Goal: Information Seeking & Learning: Understand process/instructions

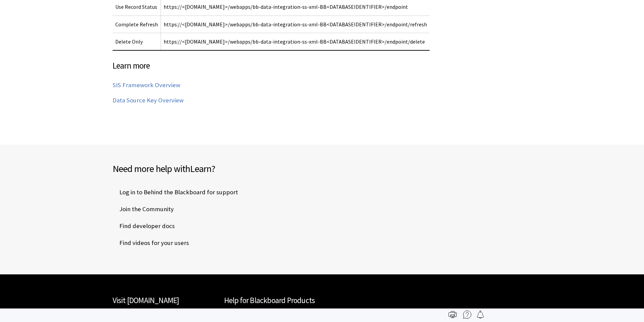
scroll to position [3277, 0]
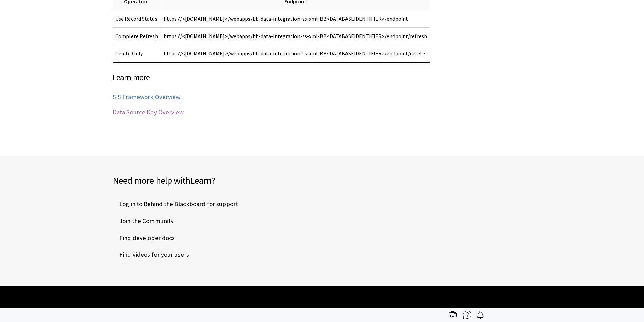
click at [156, 108] on link "Data Source Key Overview" at bounding box center [148, 112] width 71 height 8
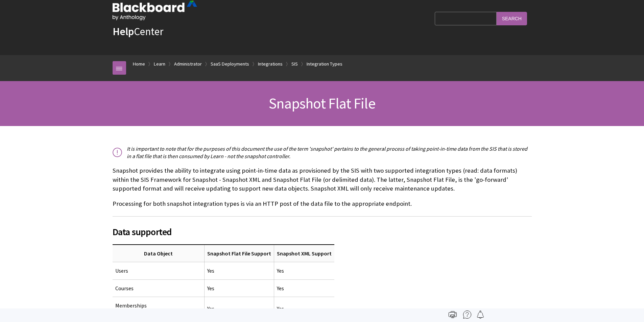
scroll to position [0, 0]
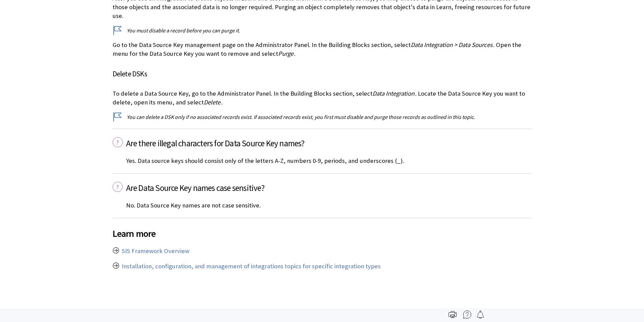
scroll to position [2128, 0]
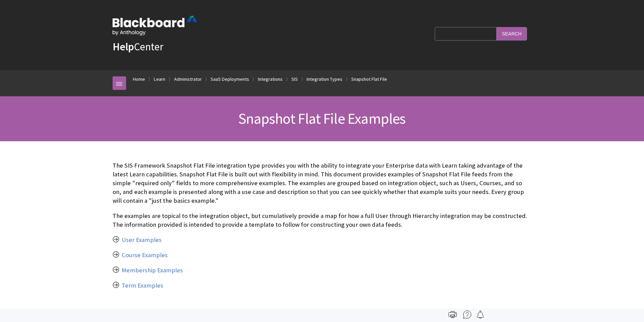
scroll to position [34, 0]
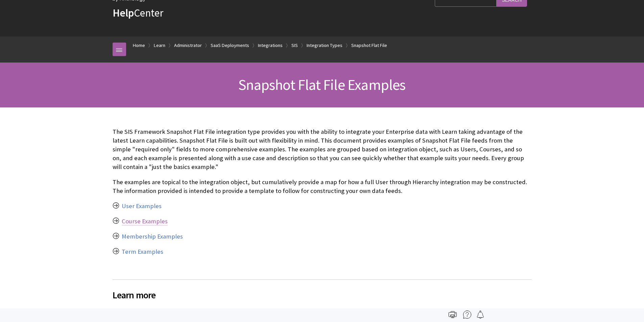
click at [140, 223] on link "Course Examples" at bounding box center [145, 221] width 46 height 8
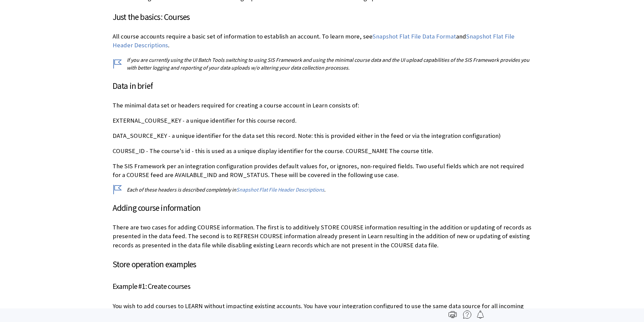
scroll to position [1216, 0]
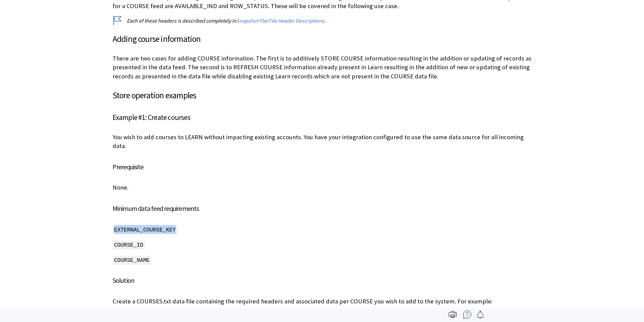
drag, startPoint x: 107, startPoint y: 209, endPoint x: 203, endPoint y: 202, distance: 96.6
click at [203, 225] on p "EXTERNAL_COURSE_KEY" at bounding box center [322, 229] width 419 height 9
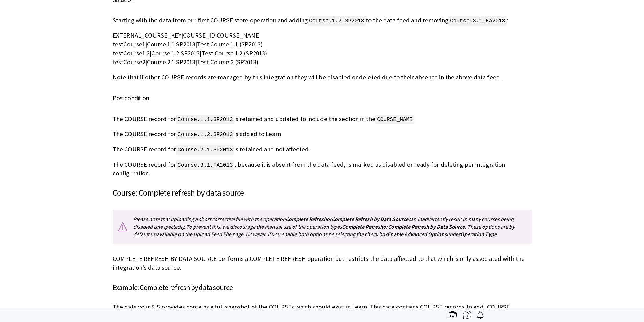
scroll to position [565, 0]
click at [146, 282] on h4 "Example: Complete refresh by data source" at bounding box center [322, 287] width 419 height 11
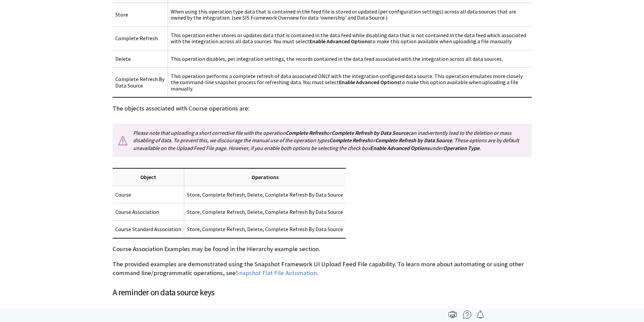
scroll to position [0, 0]
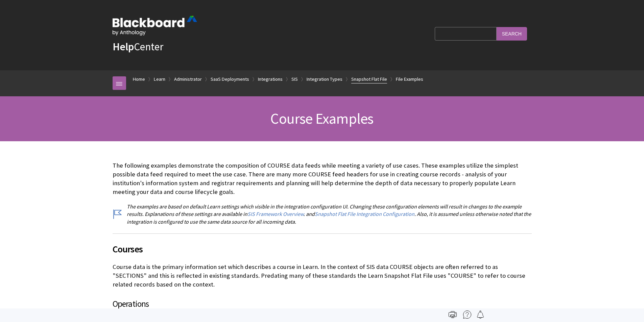
click at [363, 78] on link "Snapshot Flat File" at bounding box center [369, 79] width 36 height 8
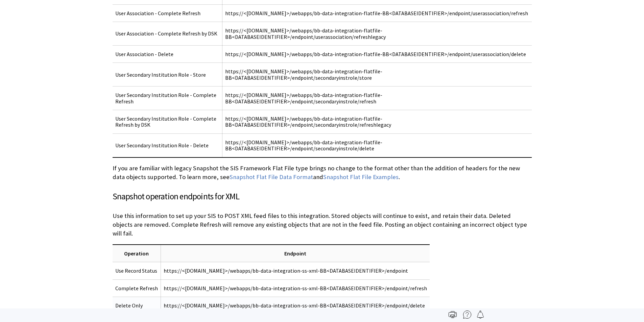
scroll to position [3142, 0]
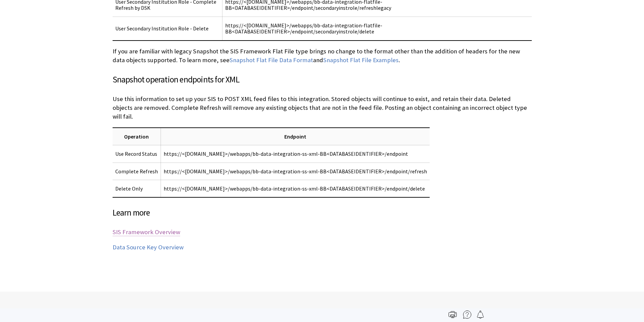
click at [144, 228] on link "SIS Framework Overview" at bounding box center [147, 232] width 68 height 8
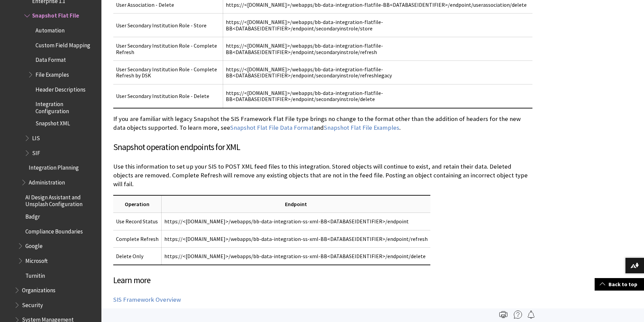
scroll to position [995, 0]
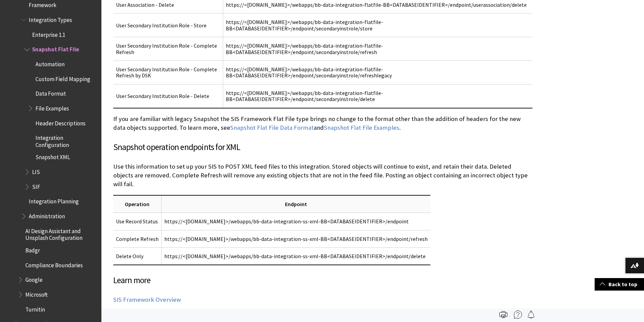
click at [57, 81] on span "Custom Field Mapping" at bounding box center [62, 77] width 55 height 9
click at [59, 95] on span "Data Format" at bounding box center [50, 92] width 30 height 9
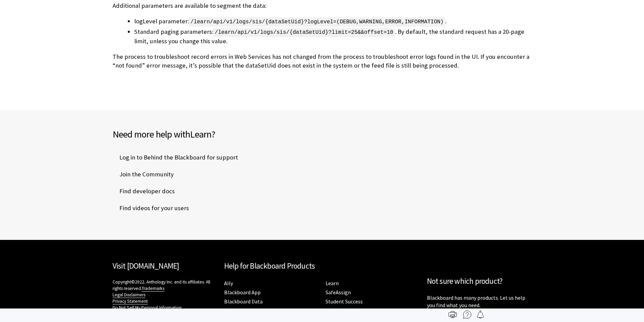
scroll to position [4397, 0]
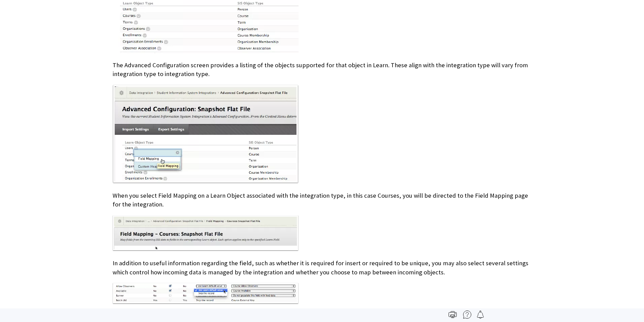
scroll to position [405, 0]
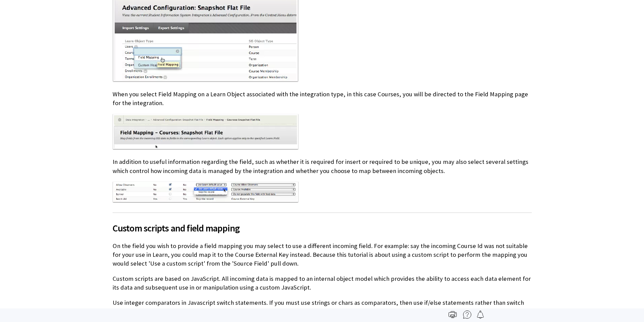
drag, startPoint x: 107, startPoint y: 117, endPoint x: 92, endPoint y: 123, distance: 15.8
drag, startPoint x: 92, startPoint y: 123, endPoint x: 82, endPoint y: 123, distance: 10.5
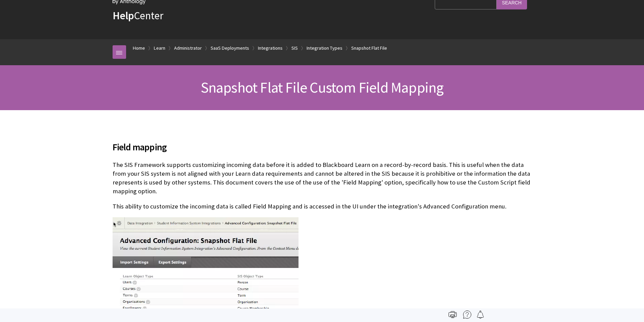
scroll to position [0, 0]
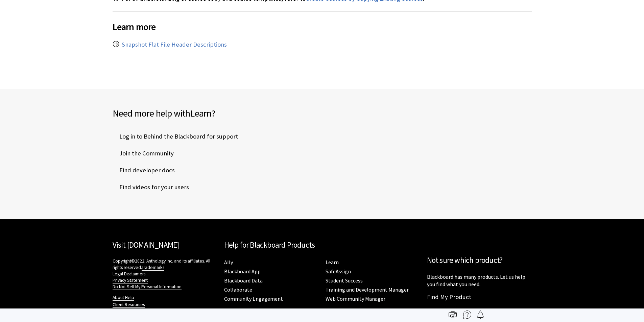
scroll to position [3083, 0]
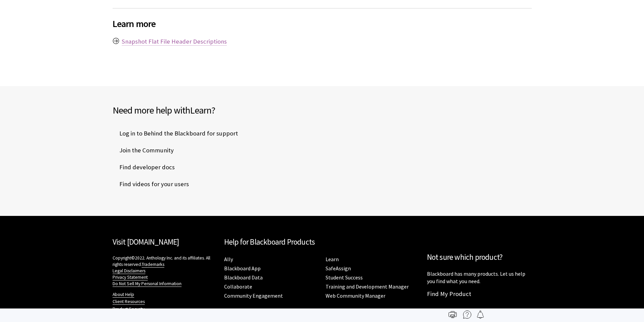
click at [140, 38] on link "Snapshot Flat File Header Descriptions" at bounding box center [174, 42] width 105 height 8
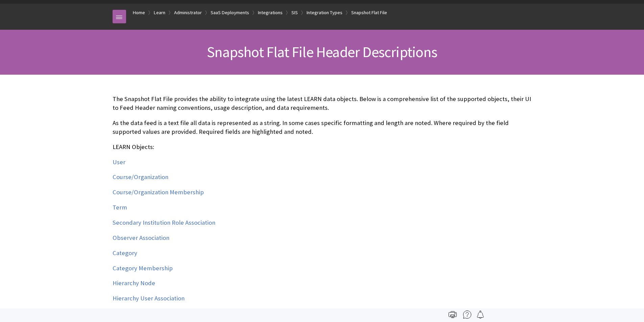
scroll to position [68, 0]
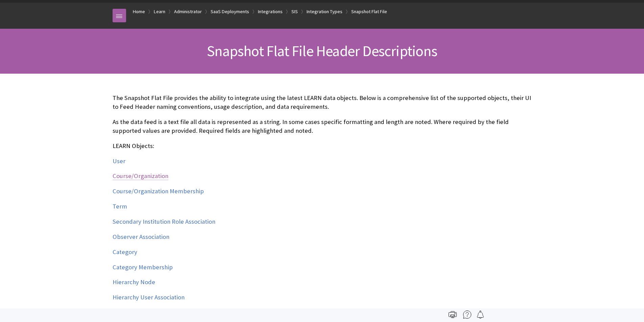
click at [133, 176] on link "Course/Organization" at bounding box center [141, 176] width 56 height 8
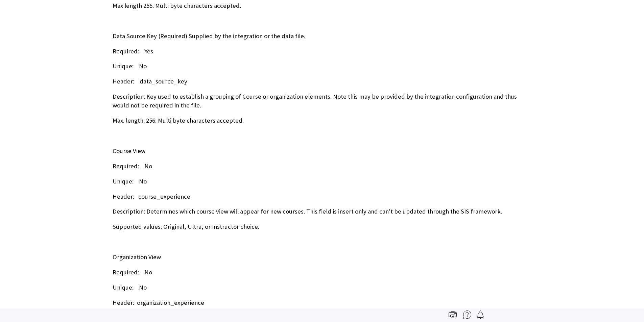
scroll to position [5350, 0]
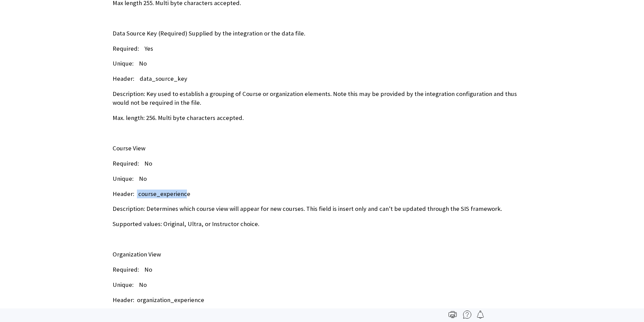
drag, startPoint x: 136, startPoint y: 184, endPoint x: 182, endPoint y: 185, distance: 46.6
click at [182, 190] on p "Header: course_experience" at bounding box center [322, 194] width 419 height 9
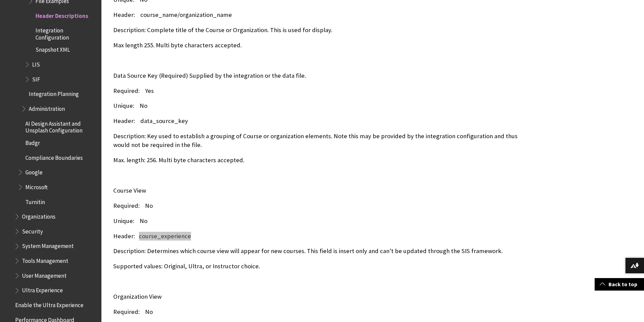
scroll to position [5342, 0]
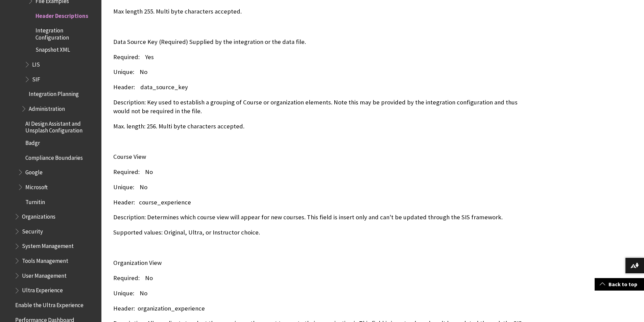
click at [162, 228] on p "Supported values: Original, Ultra, or Instructor choice." at bounding box center [322, 232] width 419 height 9
click at [169, 228] on p "Supported values: Original, Ultra, or Instructor choice." at bounding box center [322, 232] width 419 height 9
copy p "Original"
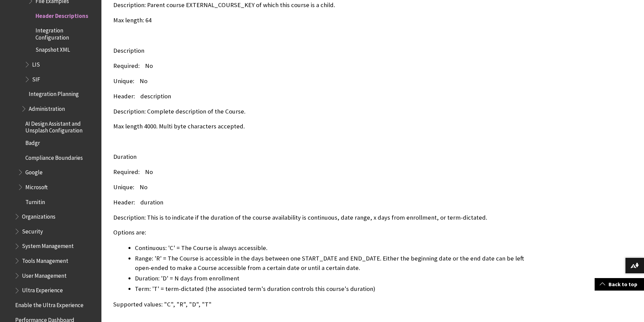
scroll to position [6632, 0]
